Goal: Task Accomplishment & Management: Complete application form

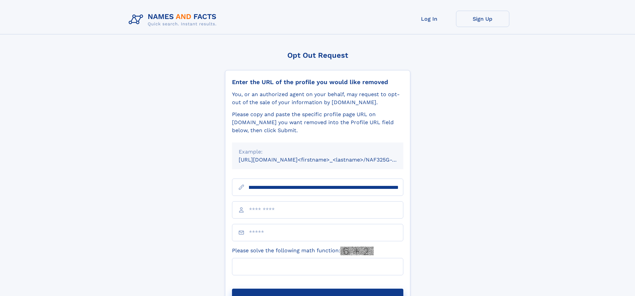
scroll to position [0, 76]
type input "**********"
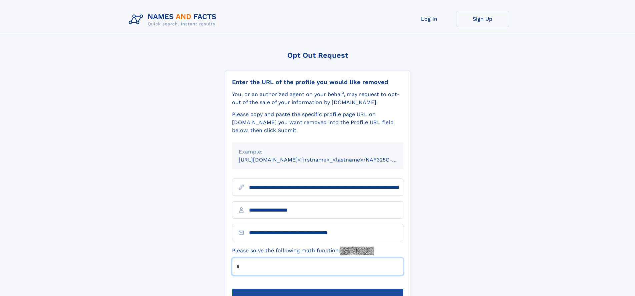
type input "*"
click at [317, 288] on button "Submit Opt Out Request" at bounding box center [317, 298] width 171 height 21
